Goal: Information Seeking & Learning: Find specific fact

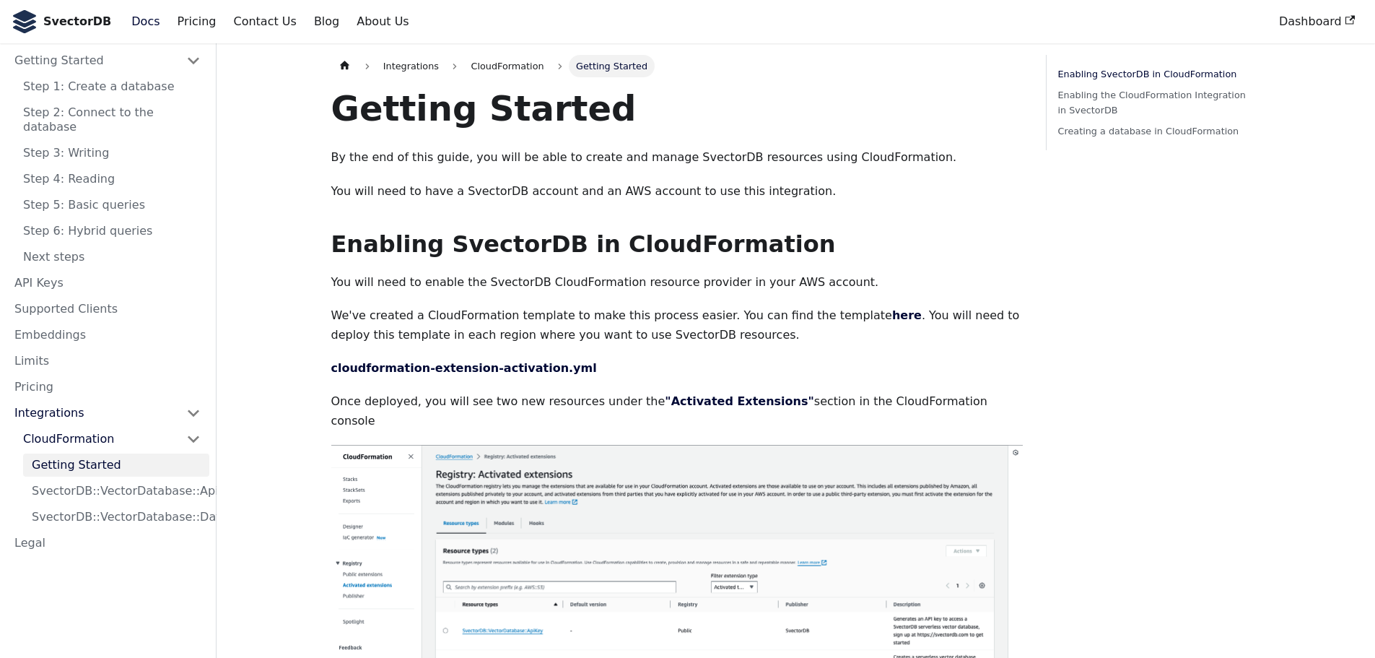
click at [75, 323] on link "Embeddings" at bounding box center [108, 334] width 204 height 23
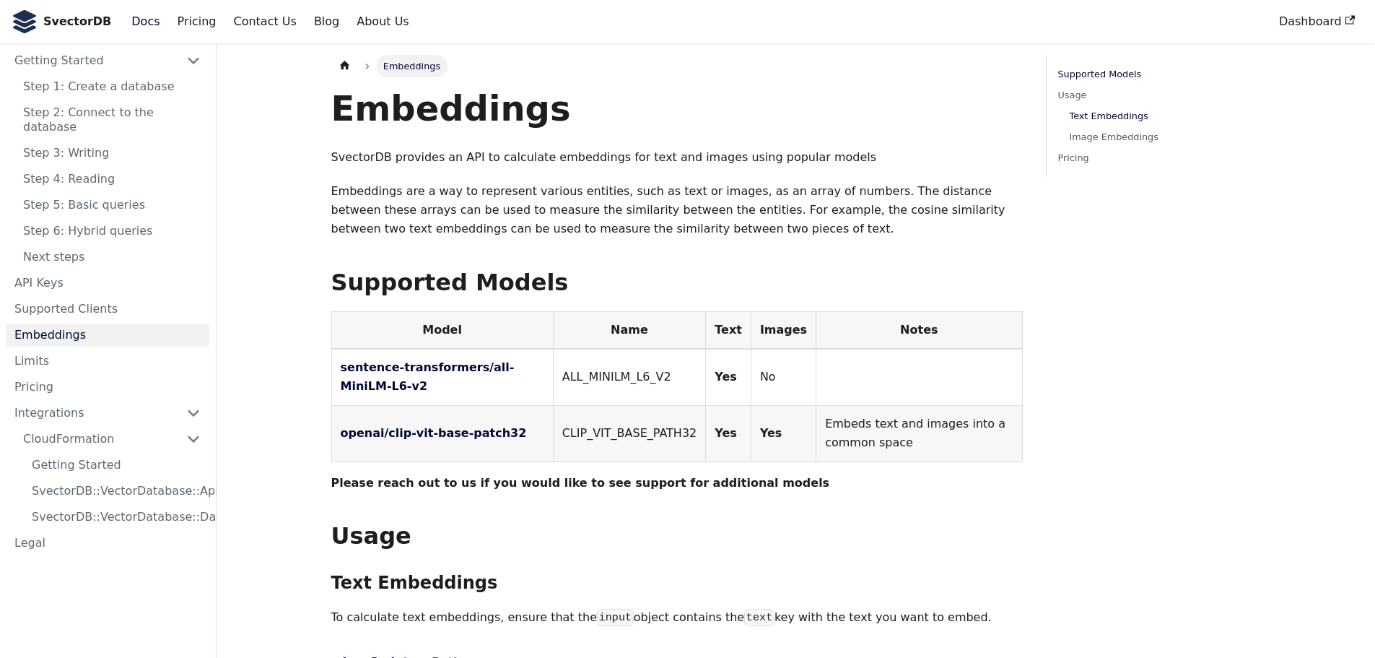
click at [1108, 118] on link "Text Embeddings" at bounding box center [1160, 115] width 180 height 15
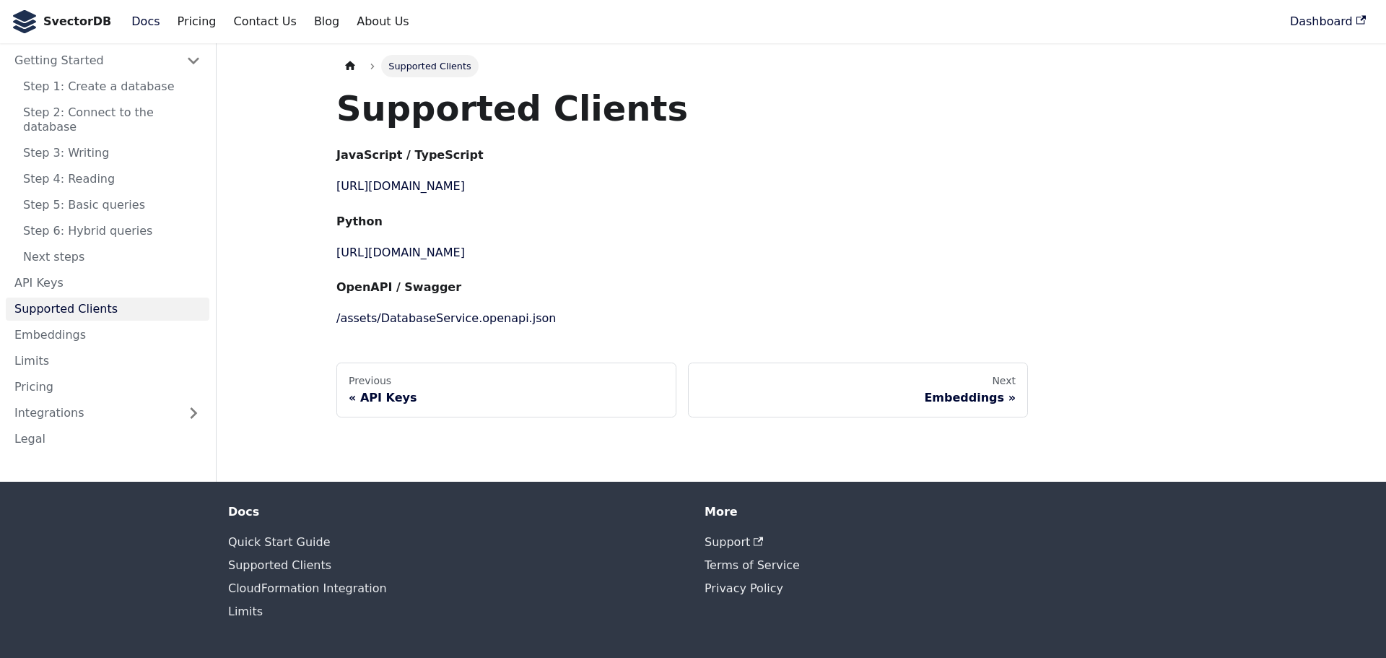
click at [1308, 19] on link "Dashboard" at bounding box center [1327, 21] width 93 height 25
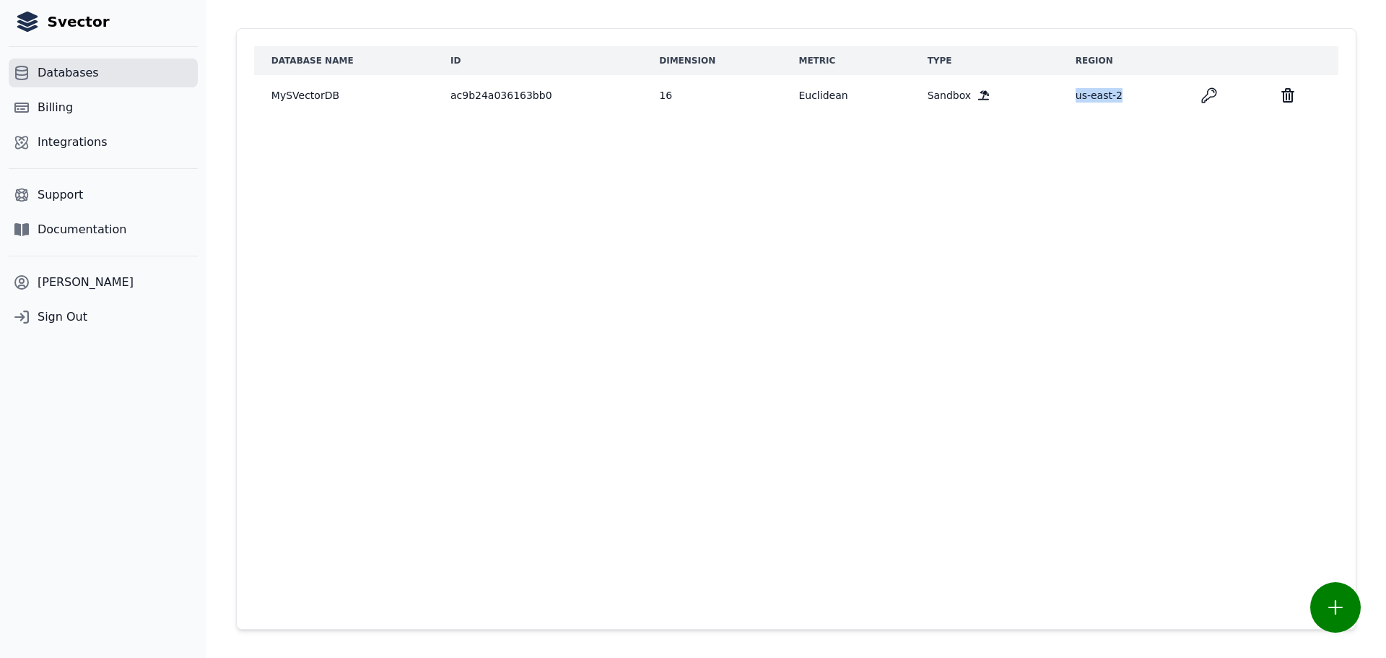
drag, startPoint x: 1065, startPoint y: 97, endPoint x: 1109, endPoint y: 96, distance: 43.3
click at [1109, 96] on td "us-east-2" at bounding box center [1121, 95] width 126 height 40
copy td "us-east-2"
click at [466, 97] on td "ac9b24a036163bb0" at bounding box center [537, 95] width 209 height 40
click at [466, 96] on td "ac9b24a036163bb0" at bounding box center [537, 95] width 209 height 40
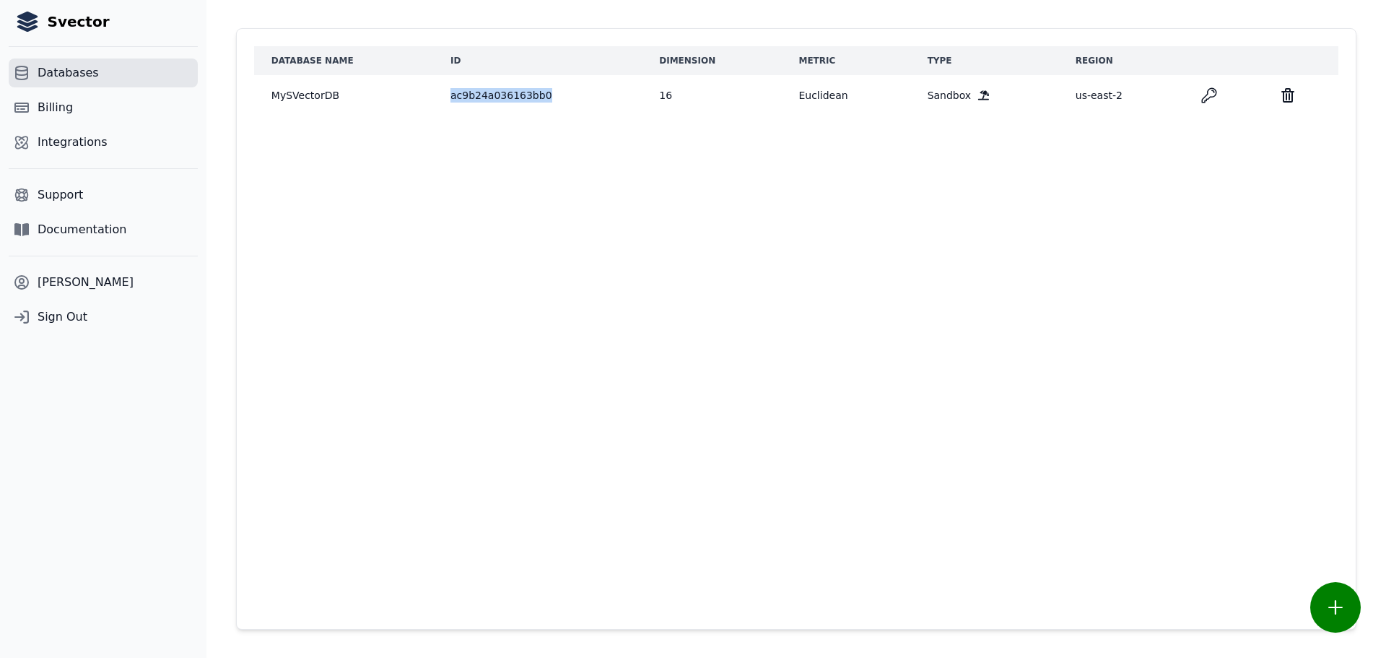
copy td "ac9b24a036163bb0"
